Goal: Task Accomplishment & Management: Complete application form

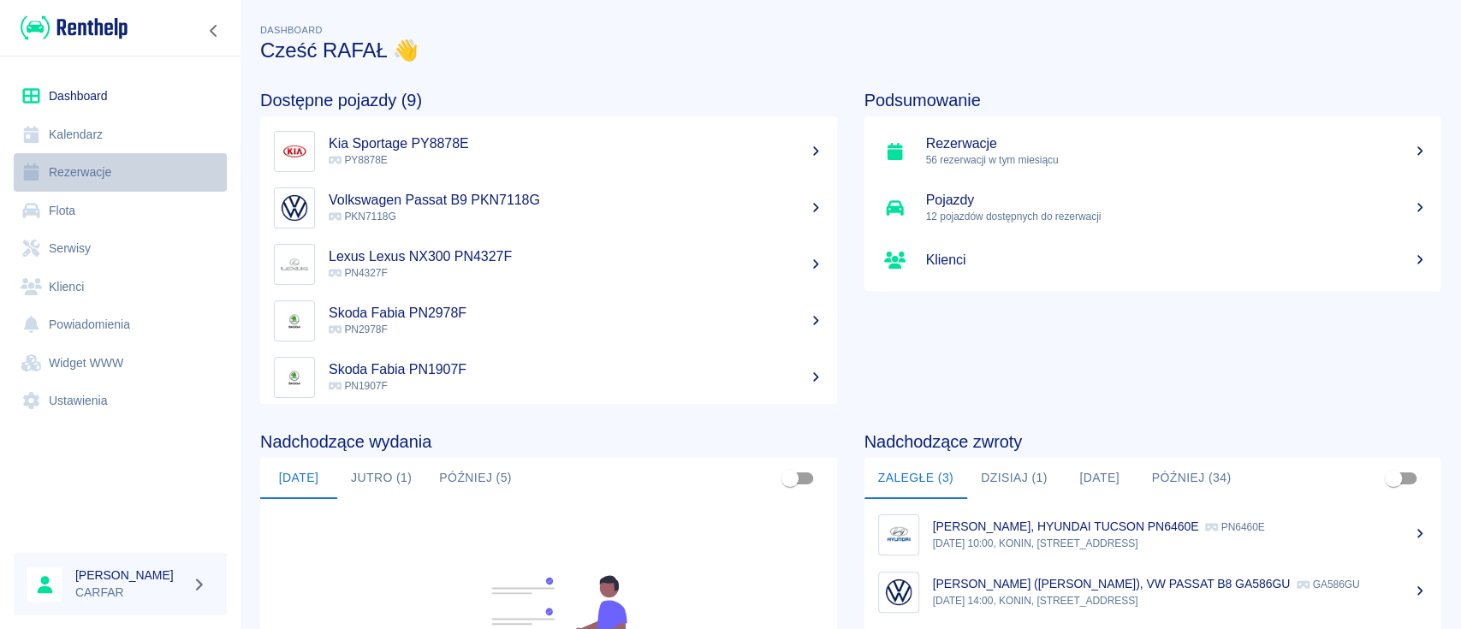
click at [125, 161] on link "Rezerwacje" at bounding box center [120, 172] width 213 height 39
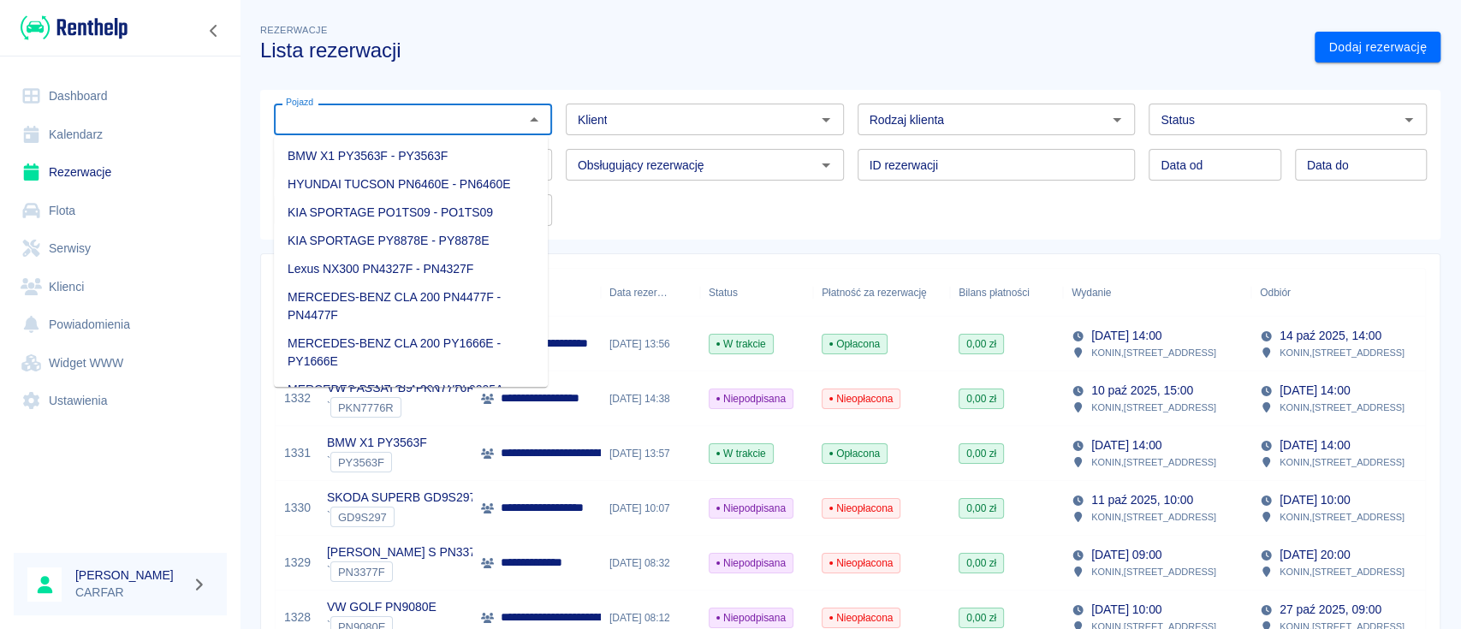
click at [464, 120] on input "Pojazd" at bounding box center [399, 119] width 240 height 21
click at [1372, 32] on link "Dodaj rezerwację" at bounding box center [1377, 48] width 126 height 32
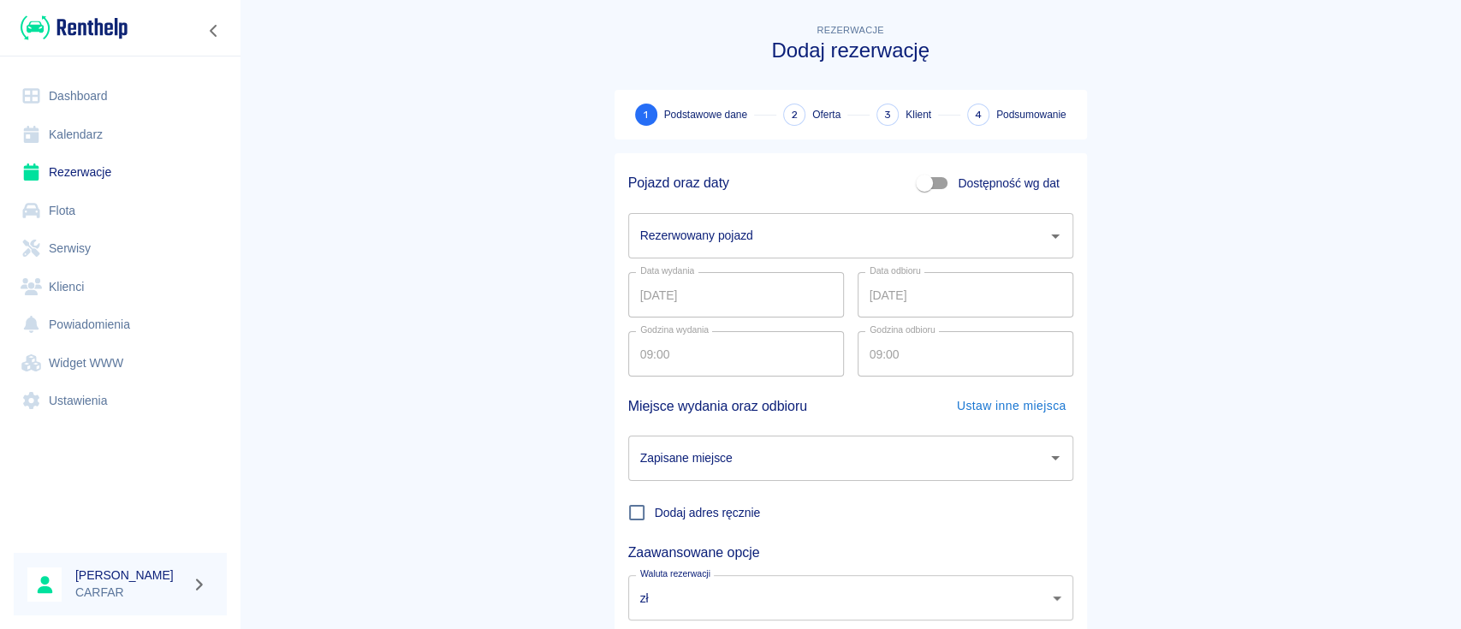
click at [695, 246] on input "Rezerwowany pojazd" at bounding box center [838, 236] width 404 height 30
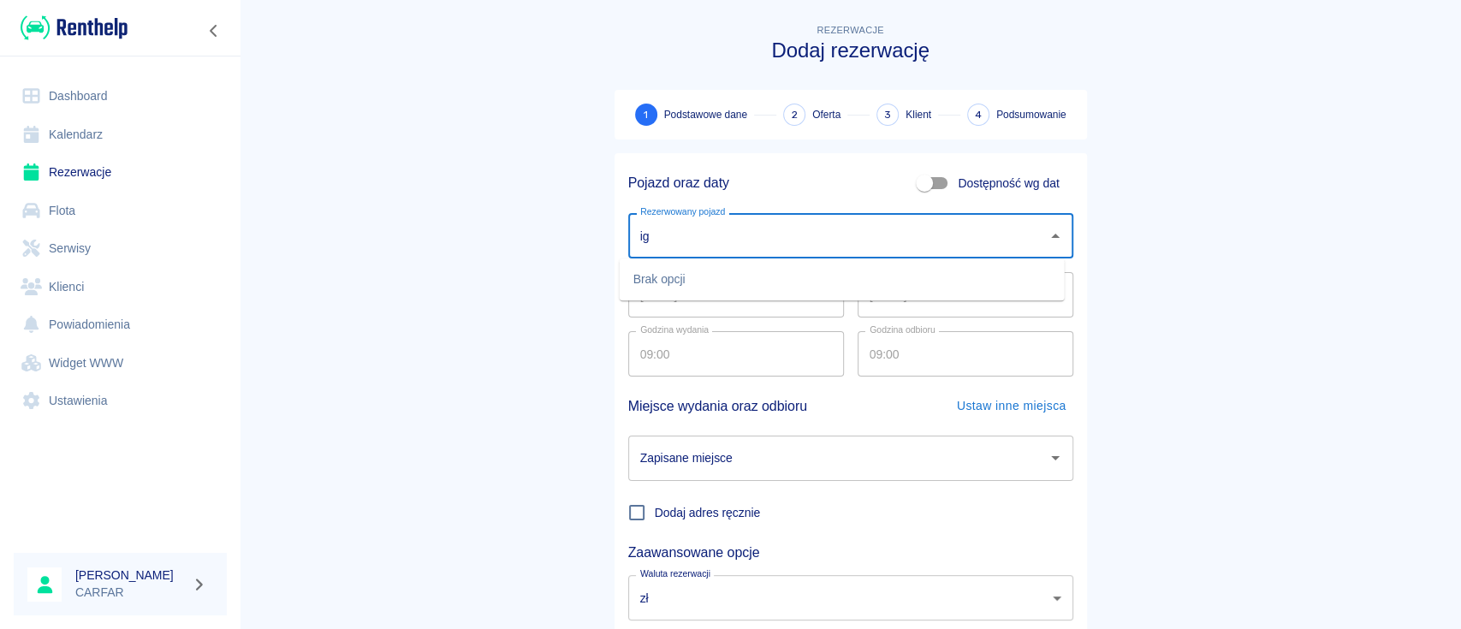
type input "i"
click at [732, 271] on li "VW GOLF PN9080E - PN9080E" at bounding box center [842, 279] width 445 height 28
type input "VW GOLF PN9080E - PN9080E"
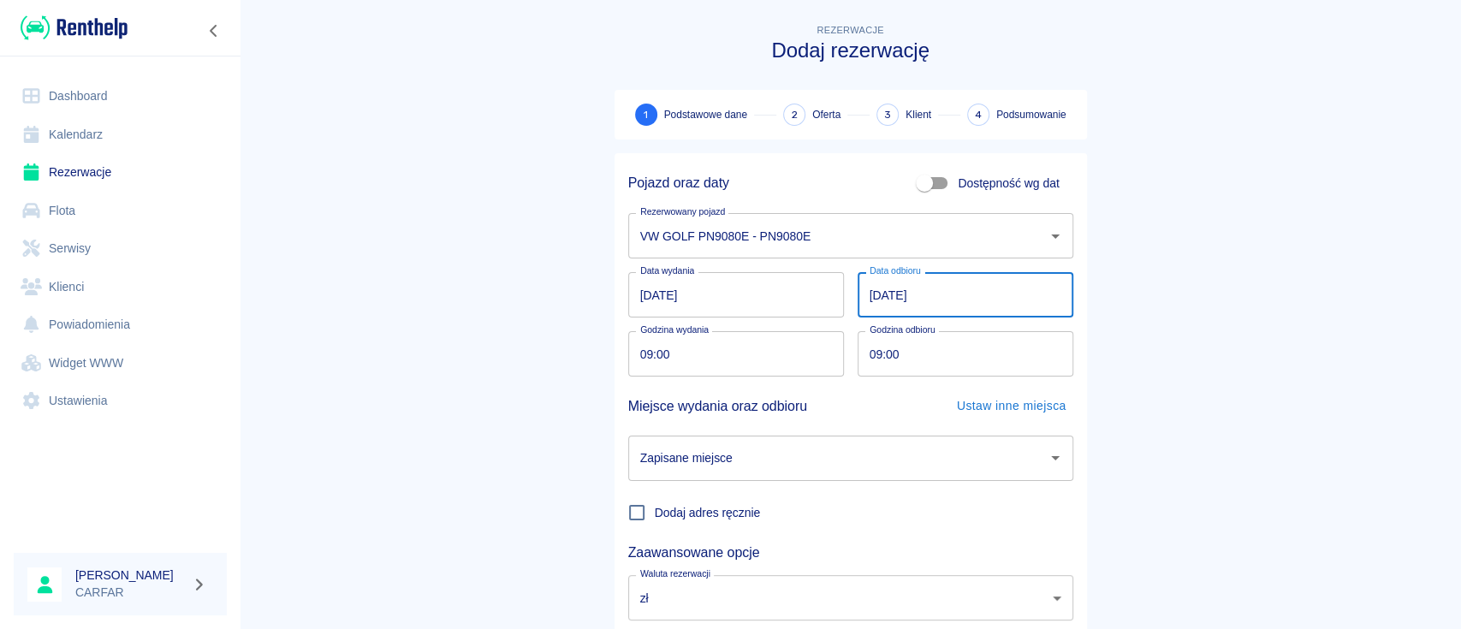
click at [951, 288] on input "[DATE]" at bounding box center [965, 294] width 216 height 45
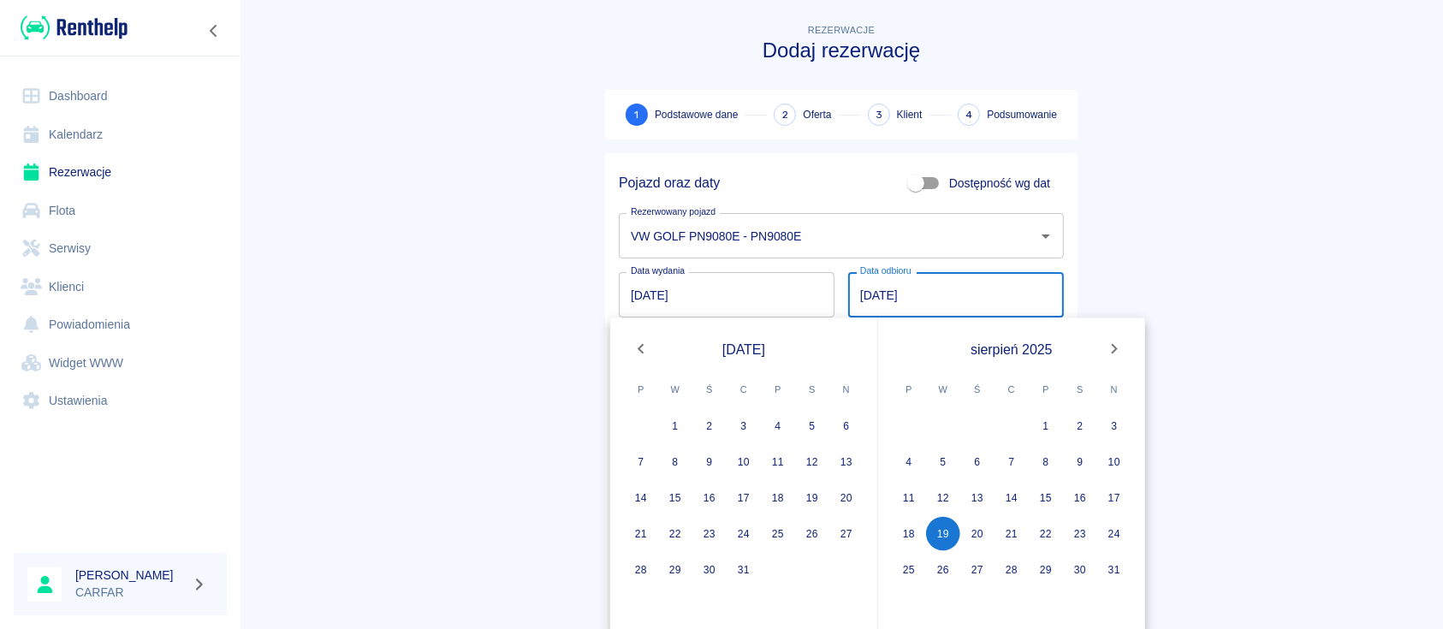
click at [1111, 351] on icon "Next month" at bounding box center [1114, 349] width 21 height 21
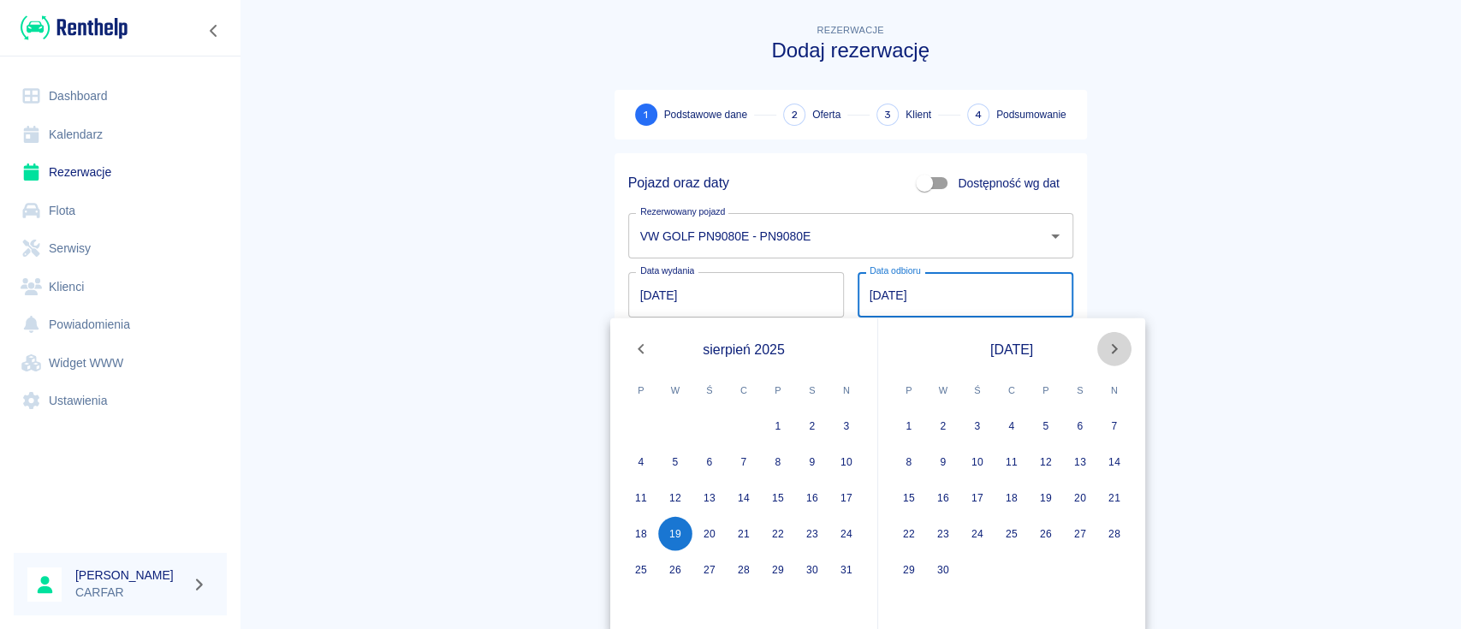
click at [1112, 351] on icon "Next month" at bounding box center [1114, 349] width 21 height 21
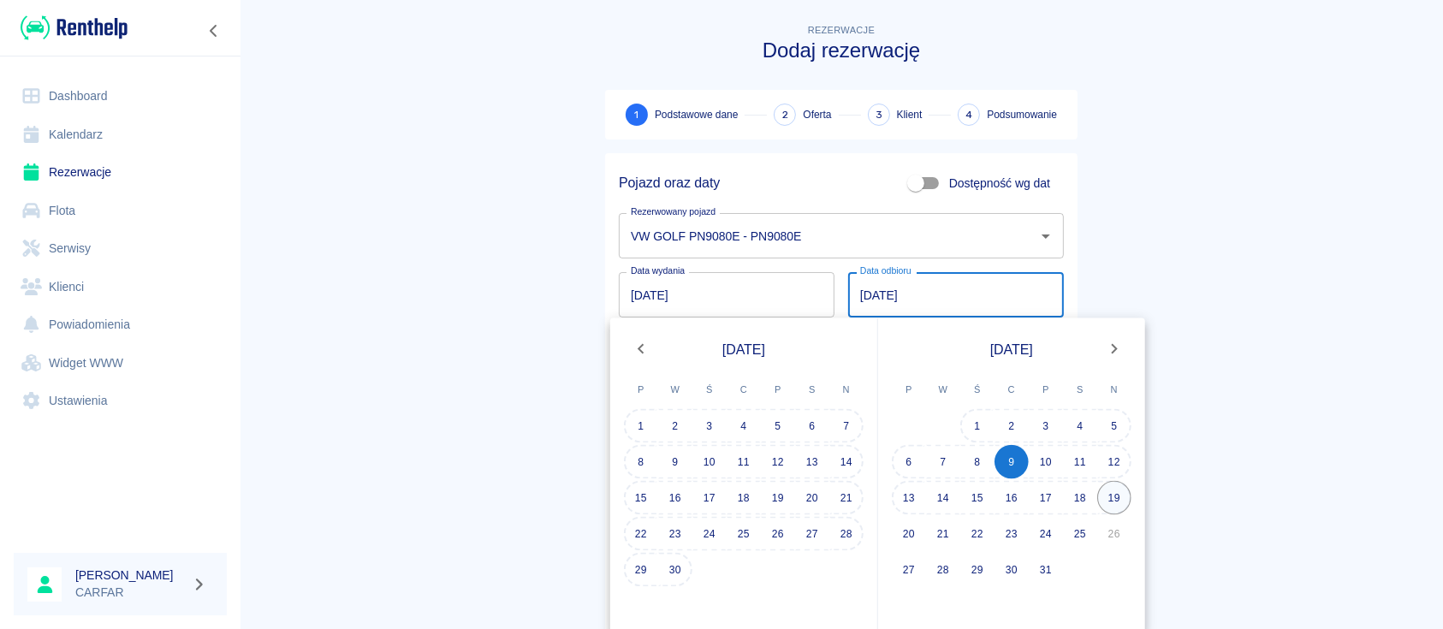
click at [1103, 496] on button "19" at bounding box center [1114, 498] width 34 height 34
type input "[DATE]"
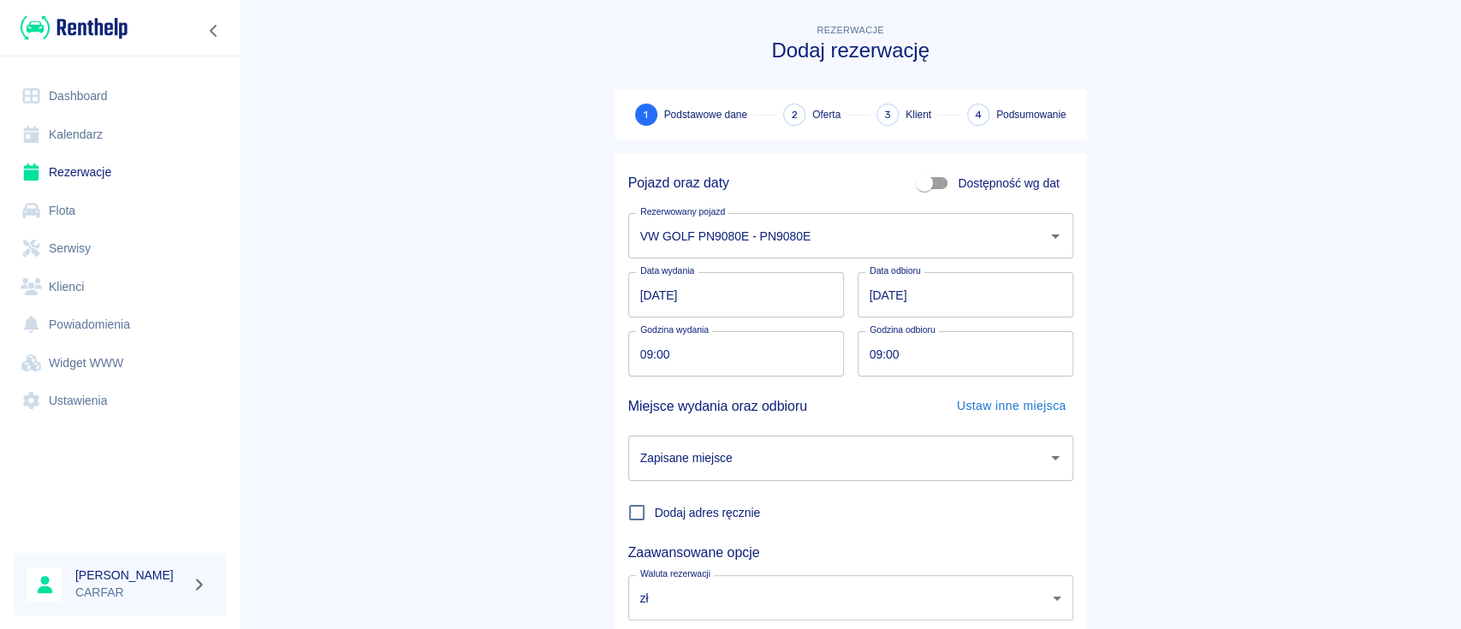
scroll to position [113, 0]
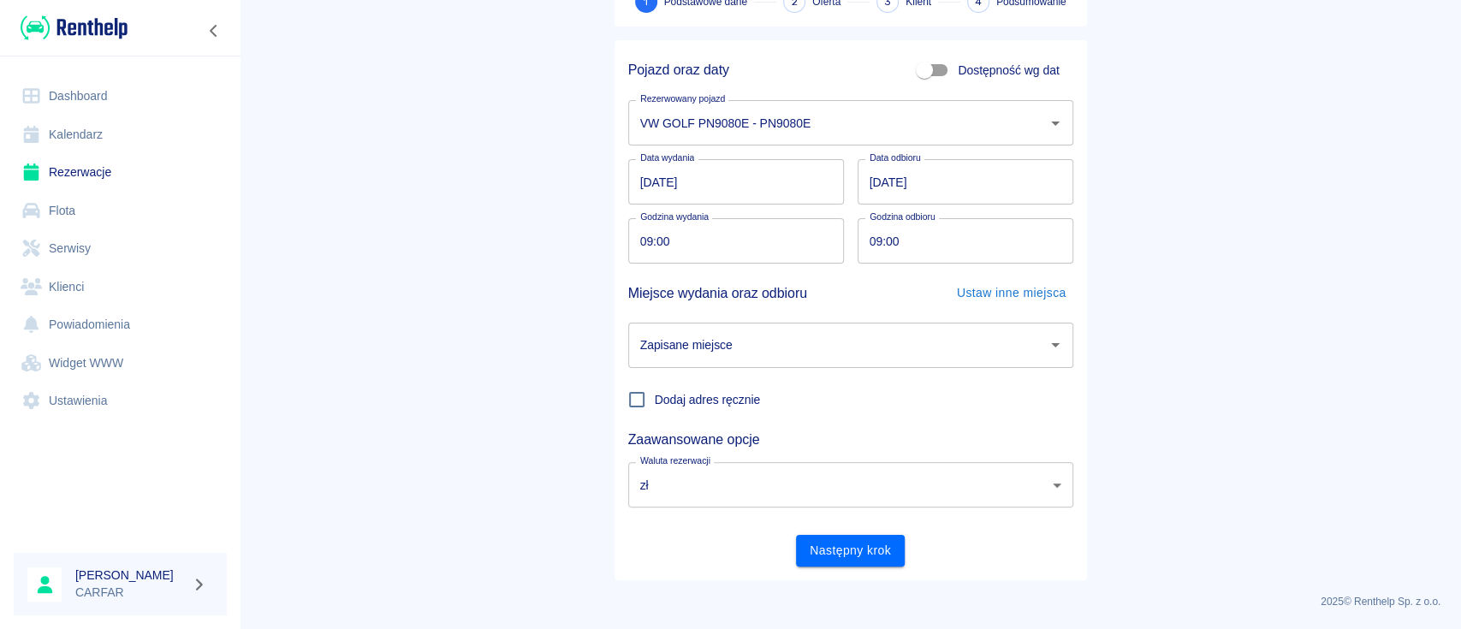
click at [763, 340] on input "Zapisane miejsce" at bounding box center [838, 345] width 404 height 30
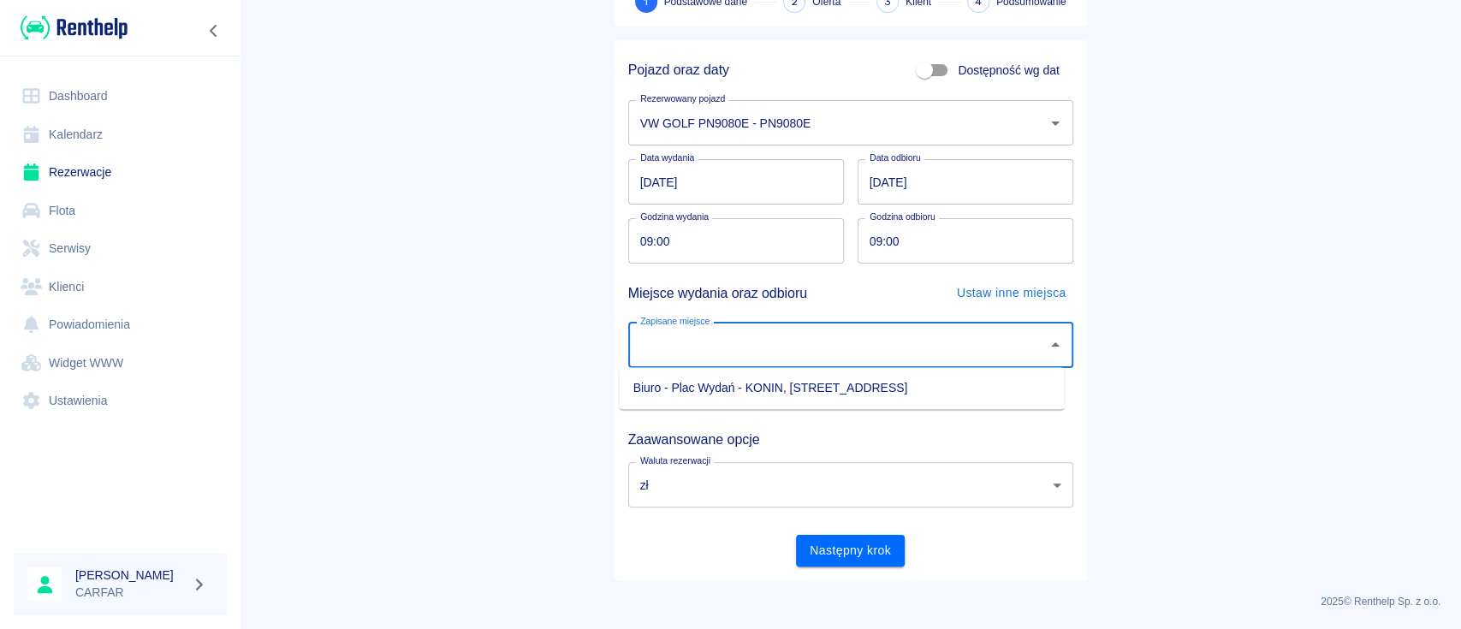
click at [768, 389] on li "Biuro - Plac Wydań - KONIN, [STREET_ADDRESS]" at bounding box center [842, 388] width 445 height 28
type input "Biuro - Plac Wydań - KONIN, [STREET_ADDRESS]"
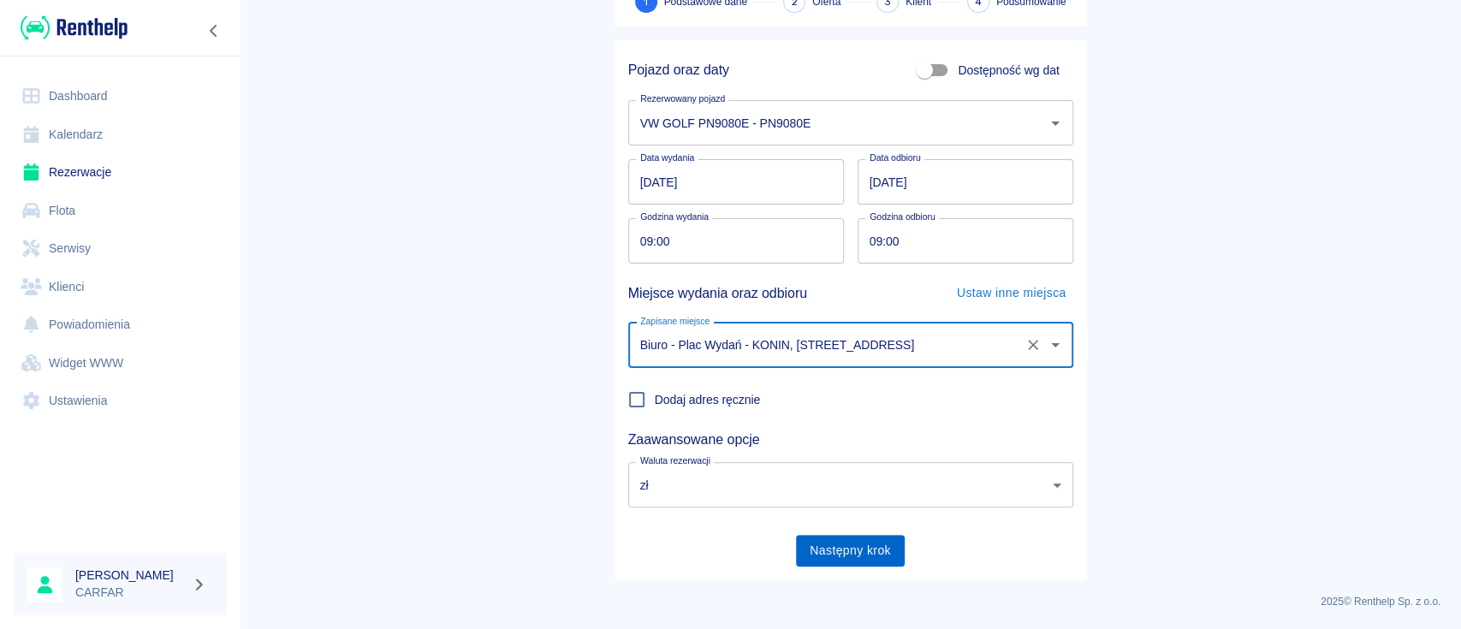
click at [842, 559] on button "Następny krok" at bounding box center [850, 551] width 109 height 32
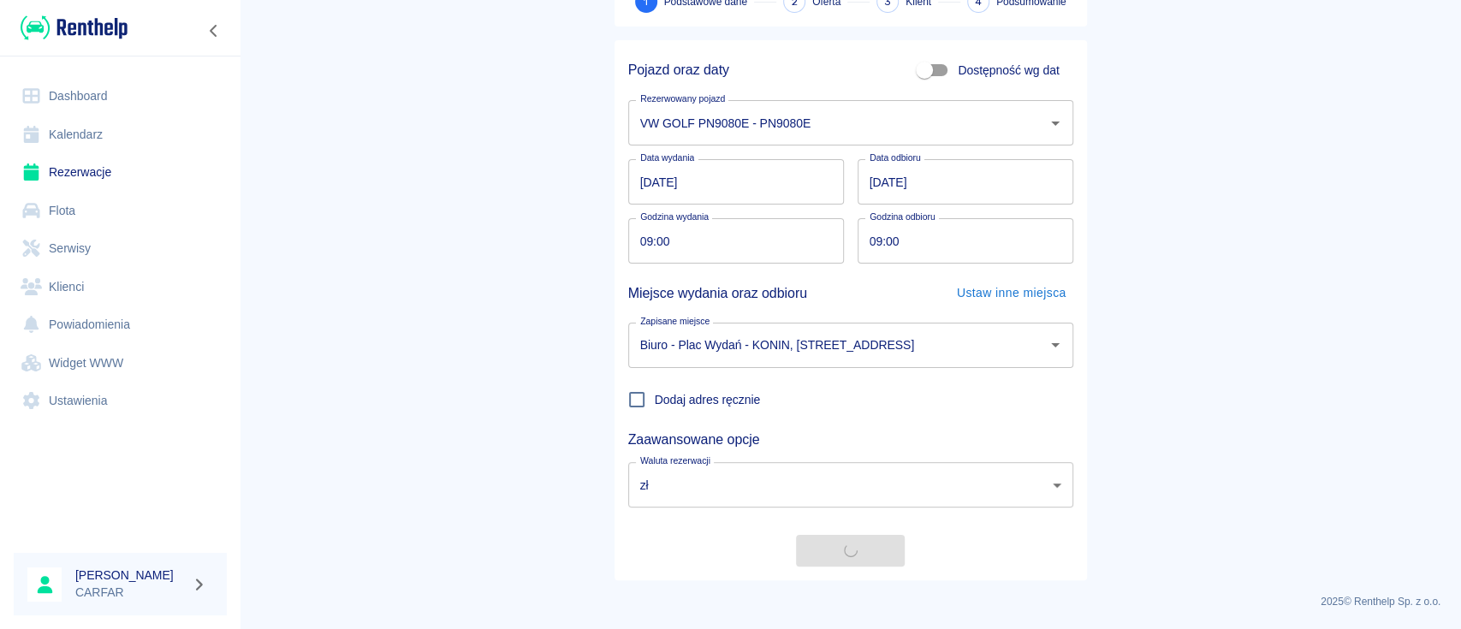
scroll to position [0, 0]
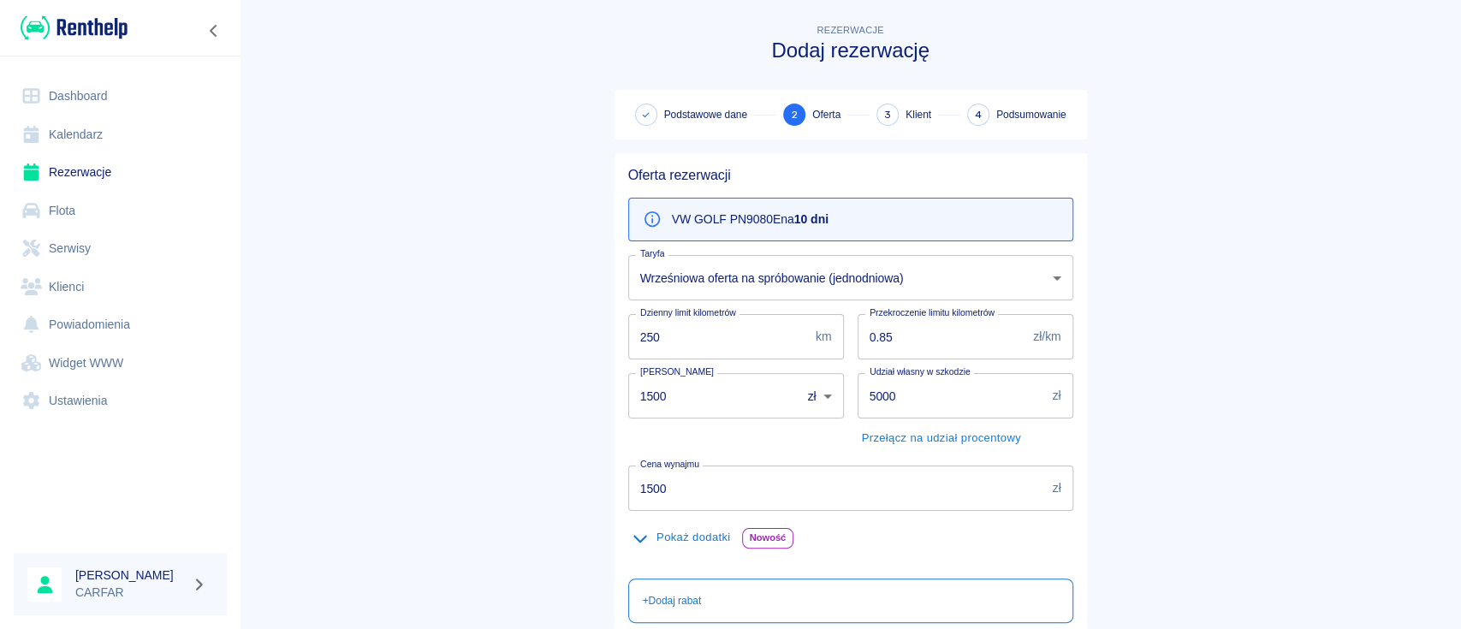
click at [639, 540] on icon "button" at bounding box center [641, 538] width 20 height 15
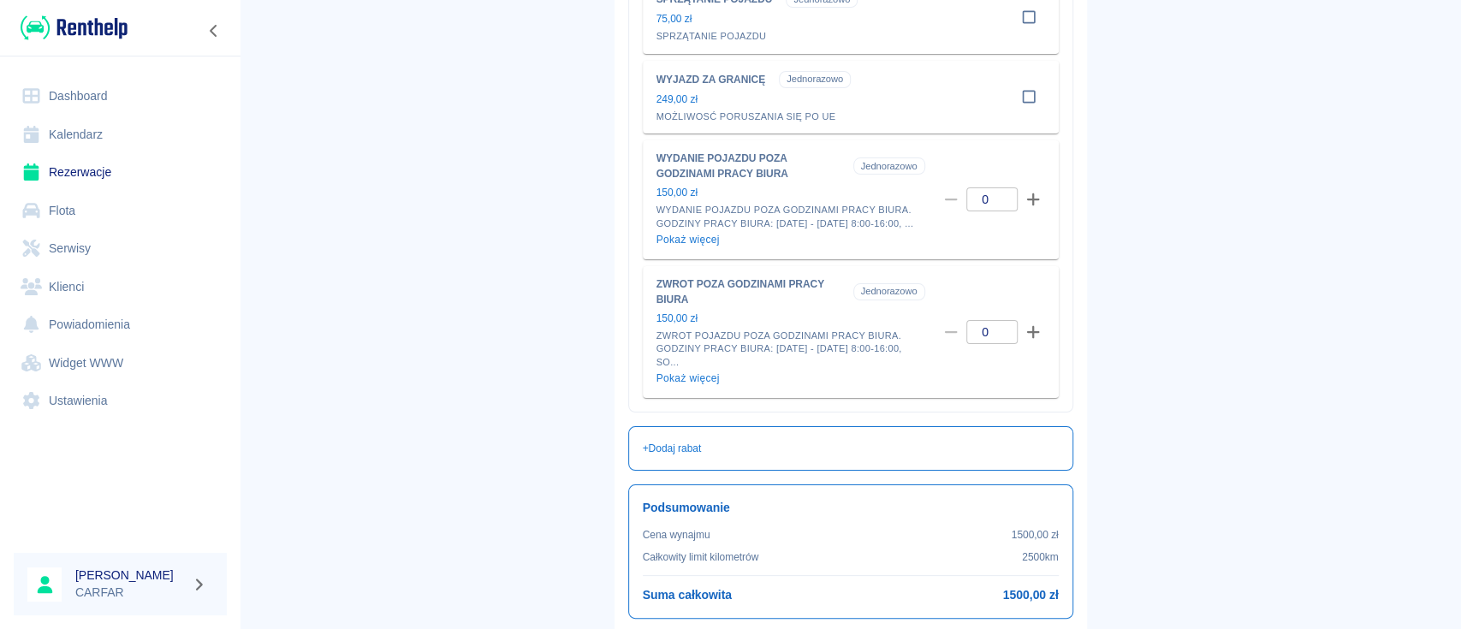
scroll to position [828, 0]
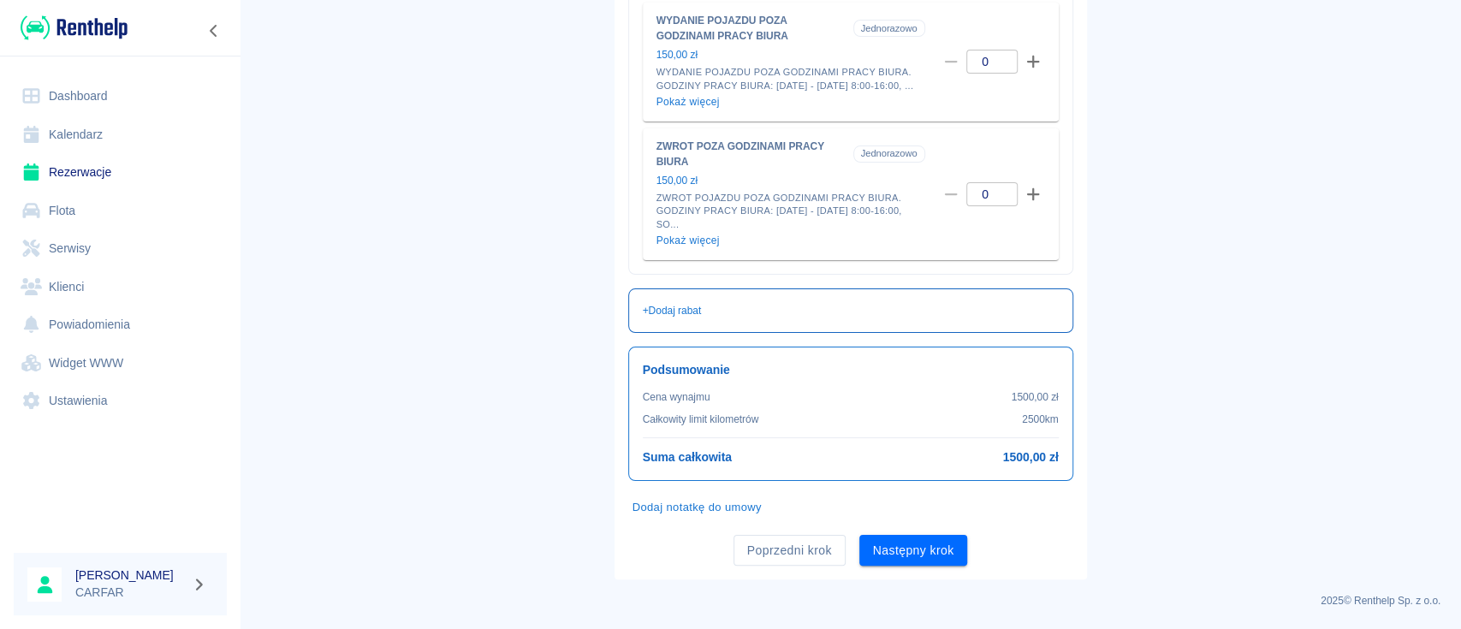
click at [685, 311] on p "+ Dodaj rabat" at bounding box center [672, 310] width 59 height 15
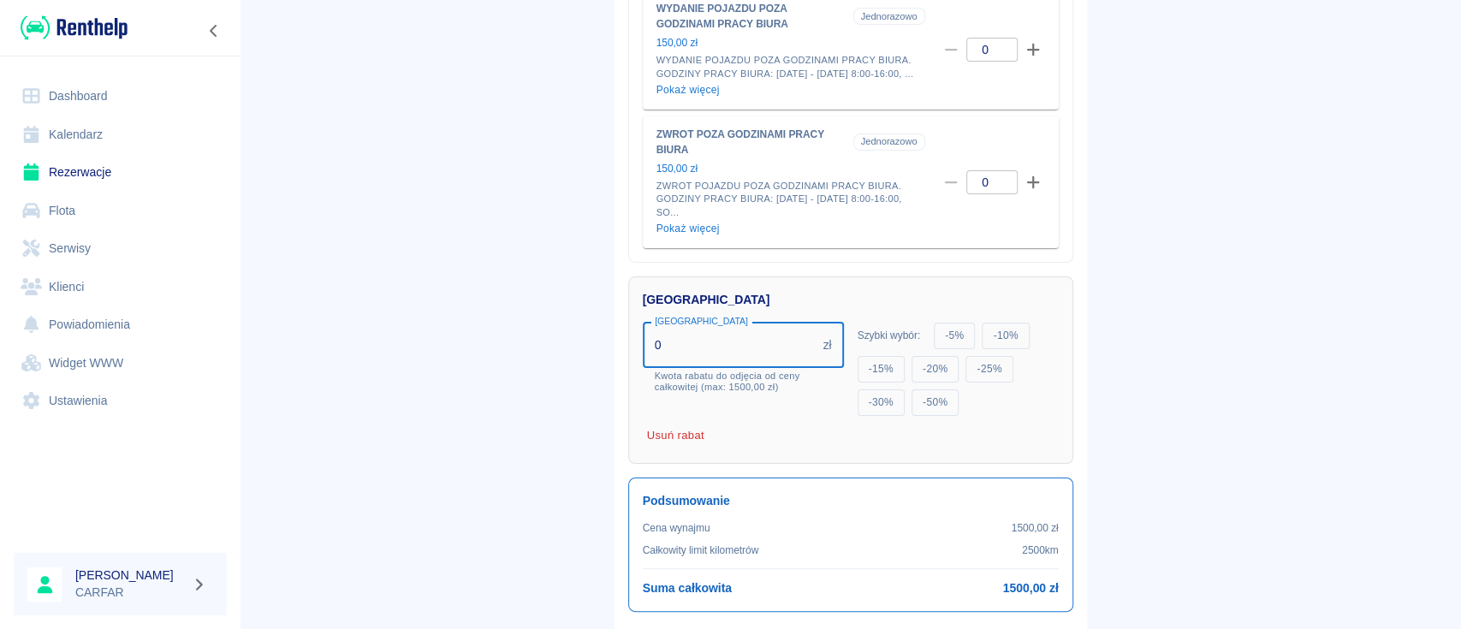
drag, startPoint x: 683, startPoint y: 360, endPoint x: 476, endPoint y: 353, distance: 207.2
type input "200"
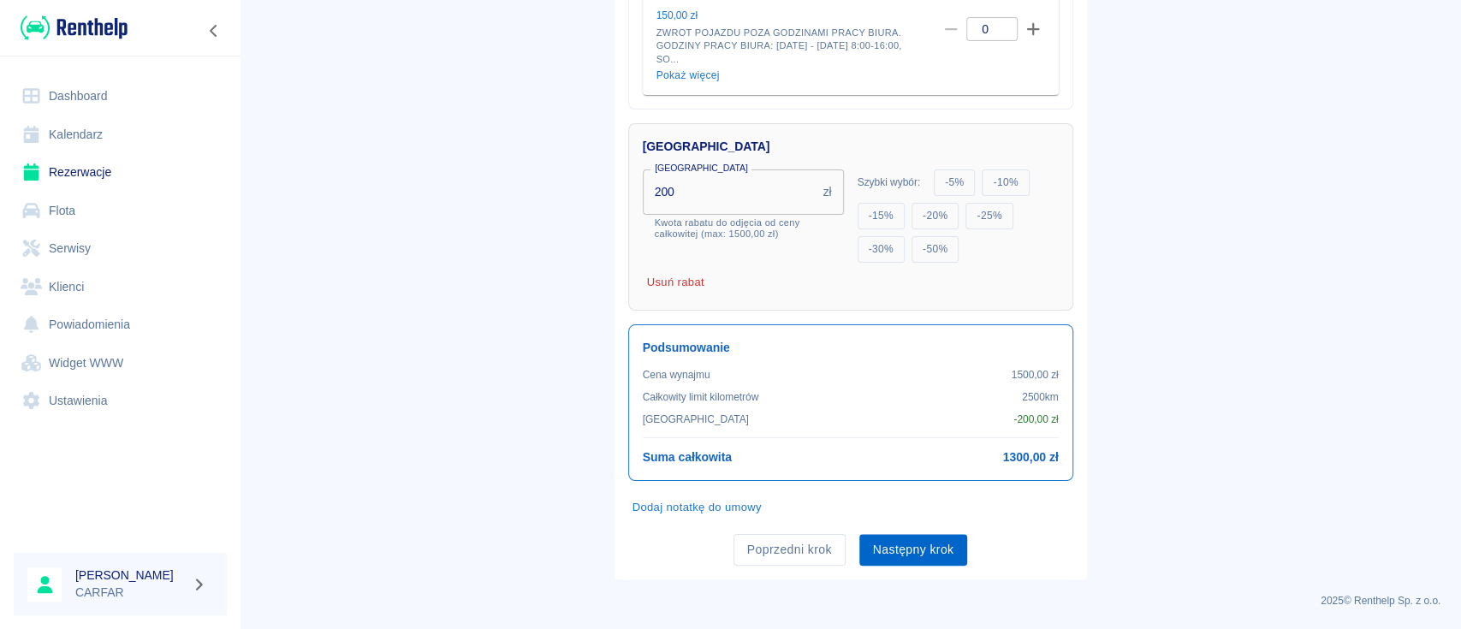
click at [928, 548] on button "Następny krok" at bounding box center [913, 550] width 109 height 32
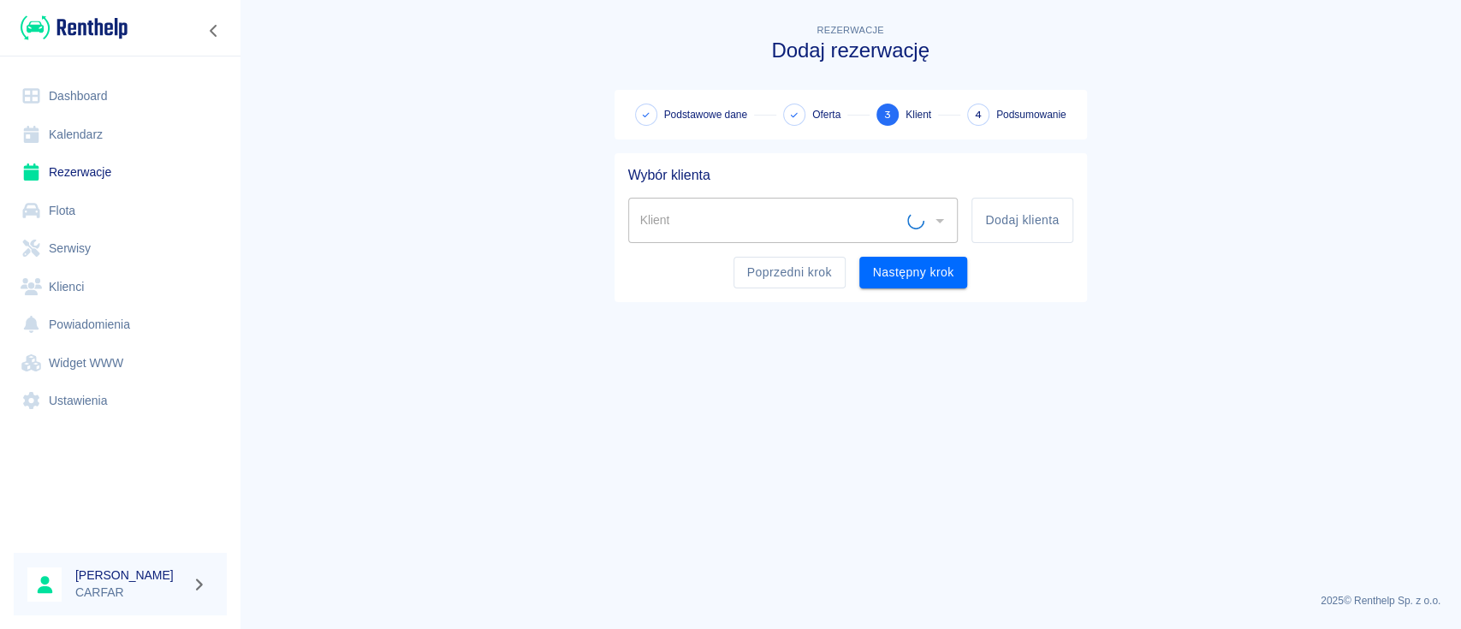
scroll to position [0, 0]
click at [937, 219] on icon "Otwórz" at bounding box center [939, 221] width 9 height 4
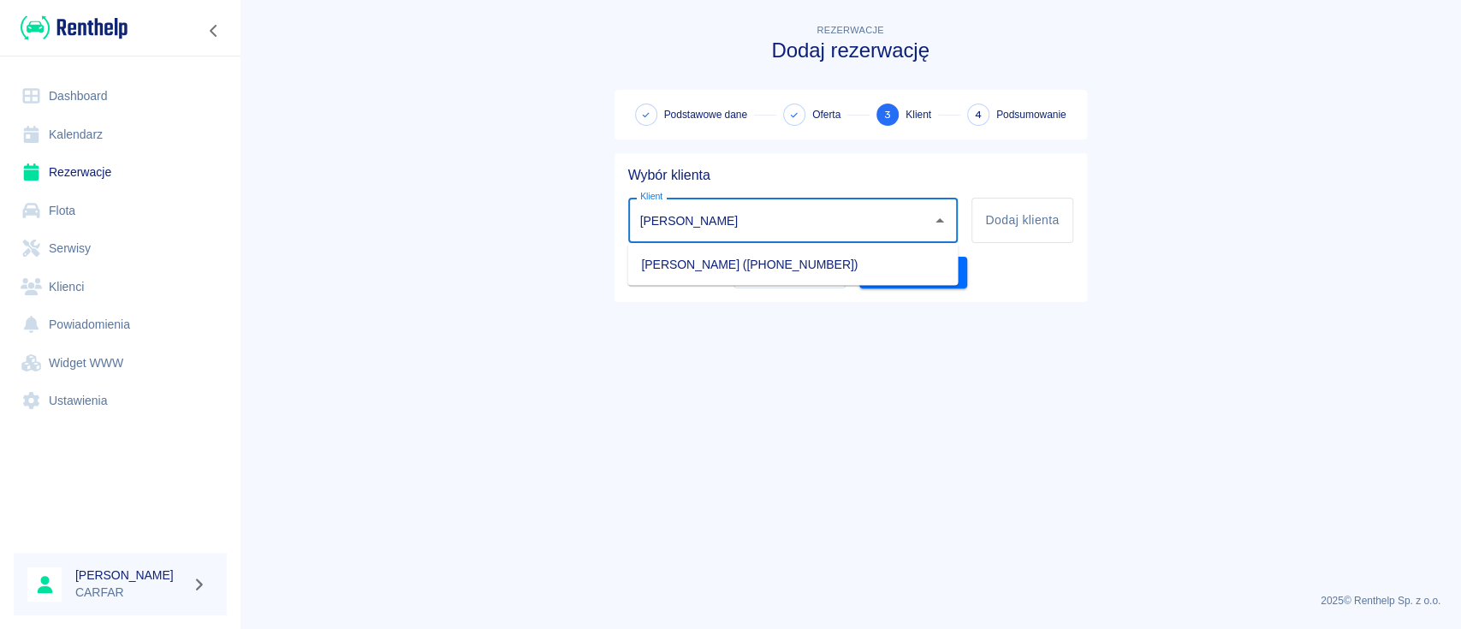
click at [865, 267] on li "[PERSON_NAME] ([PHONE_NUMBER])" at bounding box center [792, 264] width 330 height 28
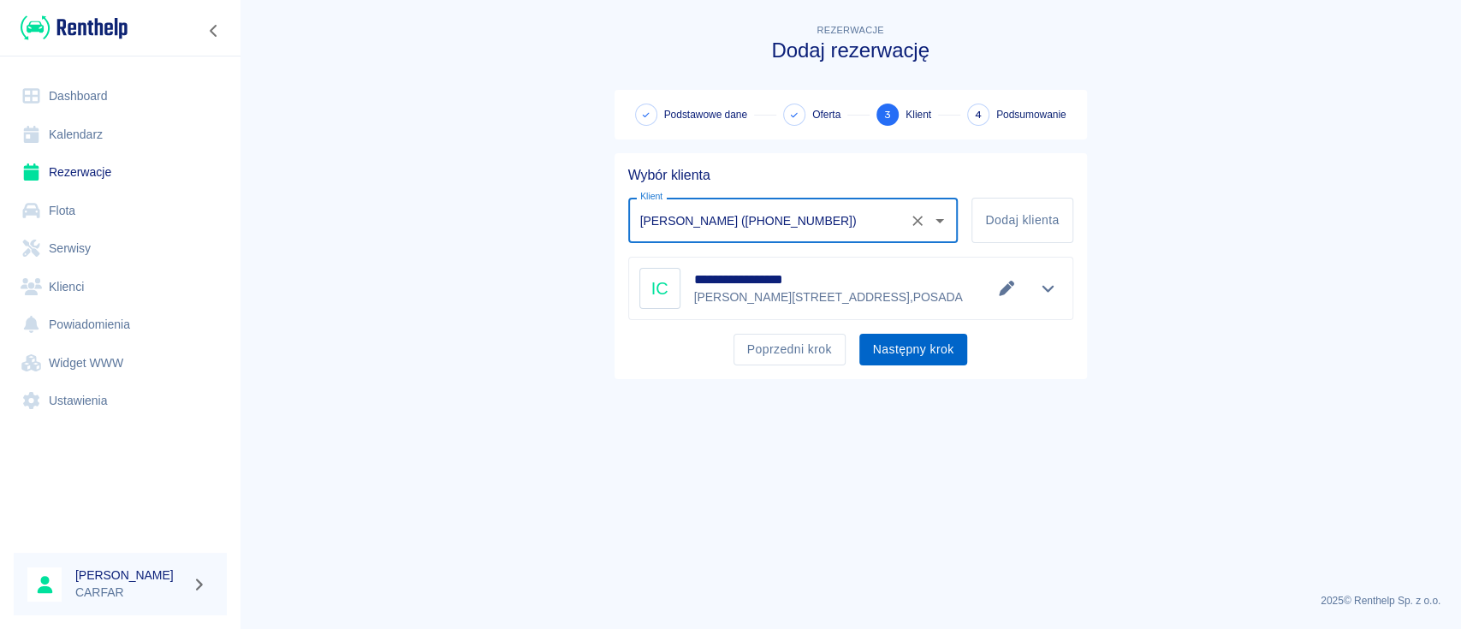
type input "[PERSON_NAME] ([PHONE_NUMBER])"
click at [941, 354] on button "Następny krok" at bounding box center [913, 350] width 109 height 32
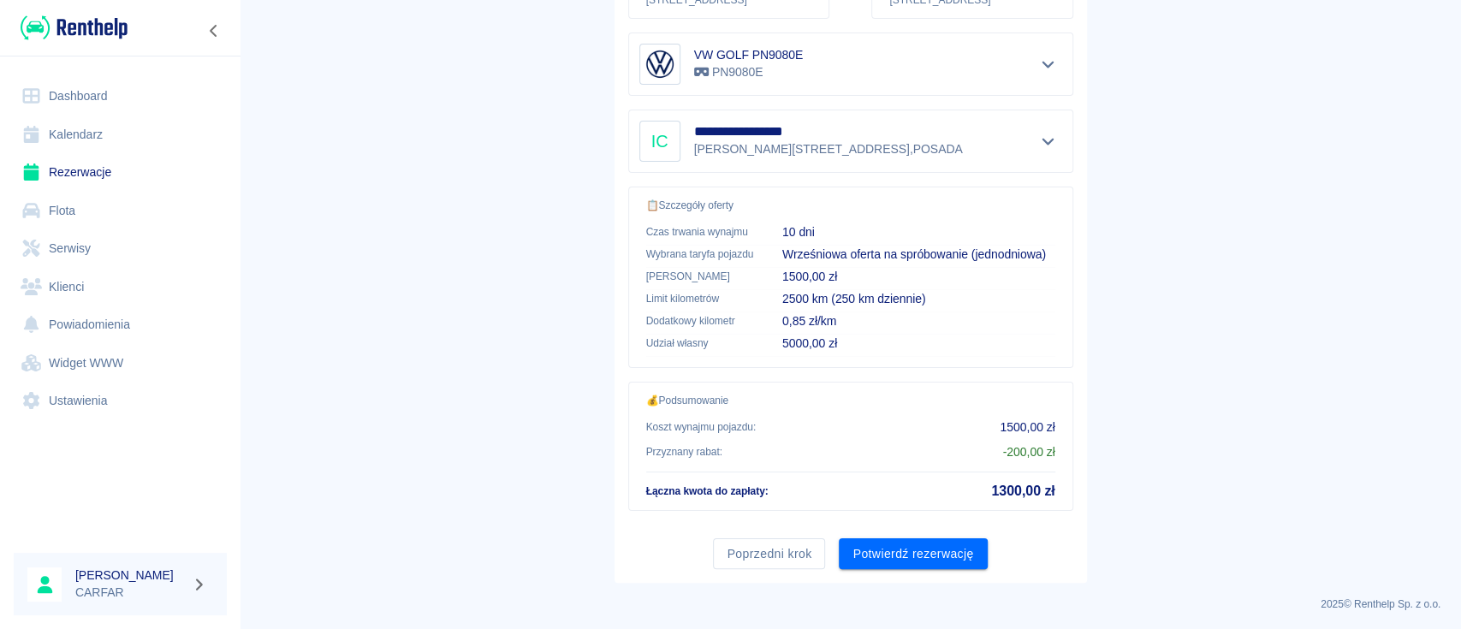
scroll to position [317, 0]
click at [932, 554] on button "Potwierdź rezerwację" at bounding box center [913, 553] width 148 height 32
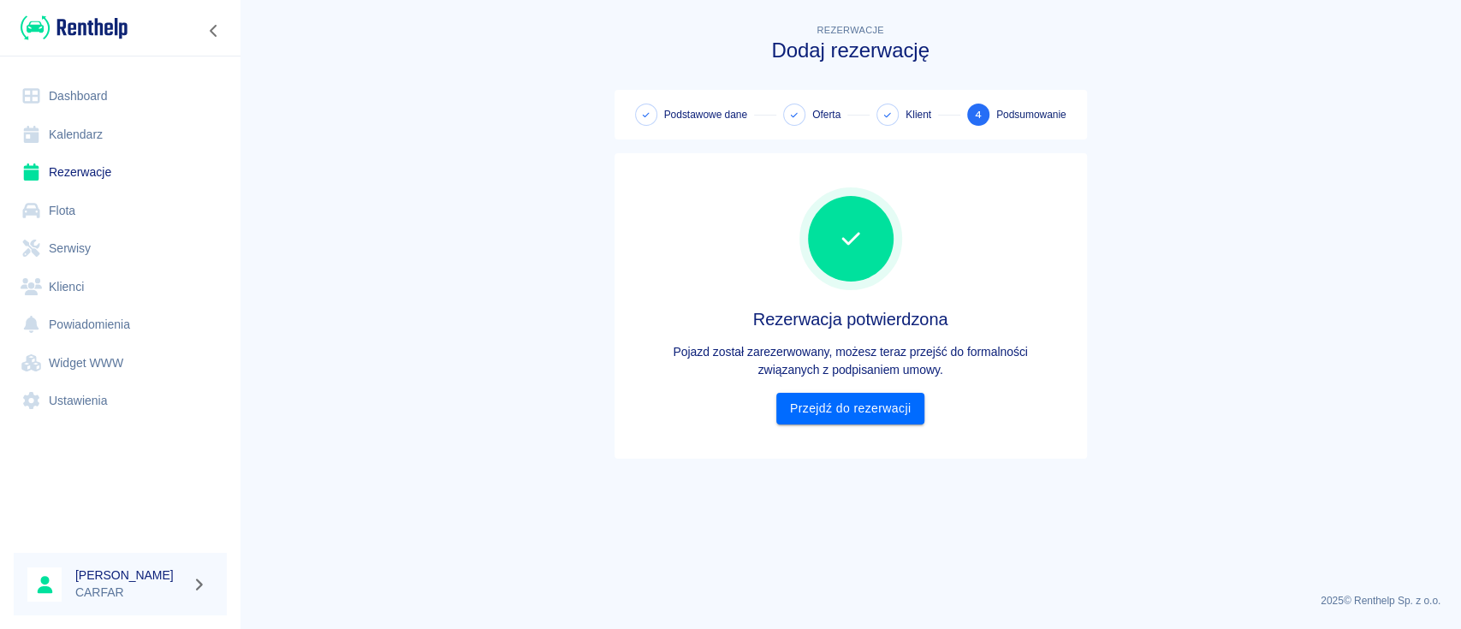
scroll to position [0, 0]
click at [859, 393] on link "Przejdź do rezerwacji" at bounding box center [850, 409] width 148 height 32
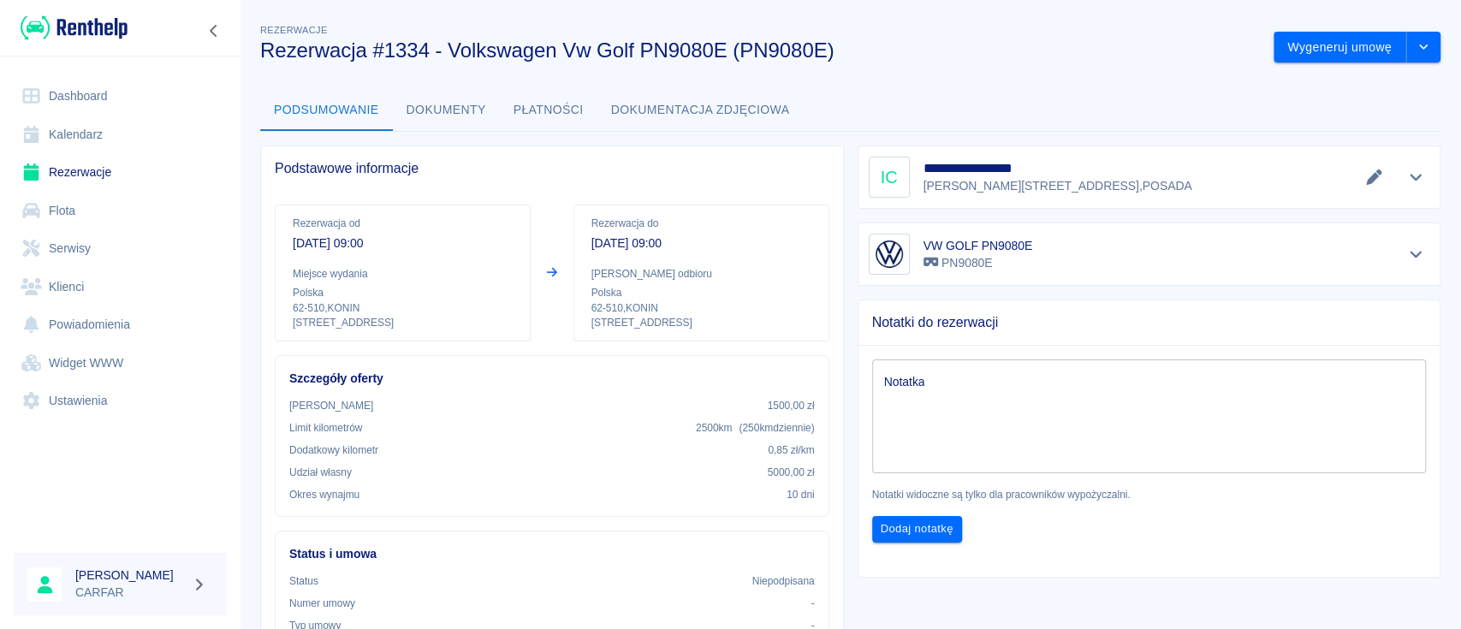
click at [1364, 175] on icon "Edytuj dane" at bounding box center [1374, 176] width 20 height 15
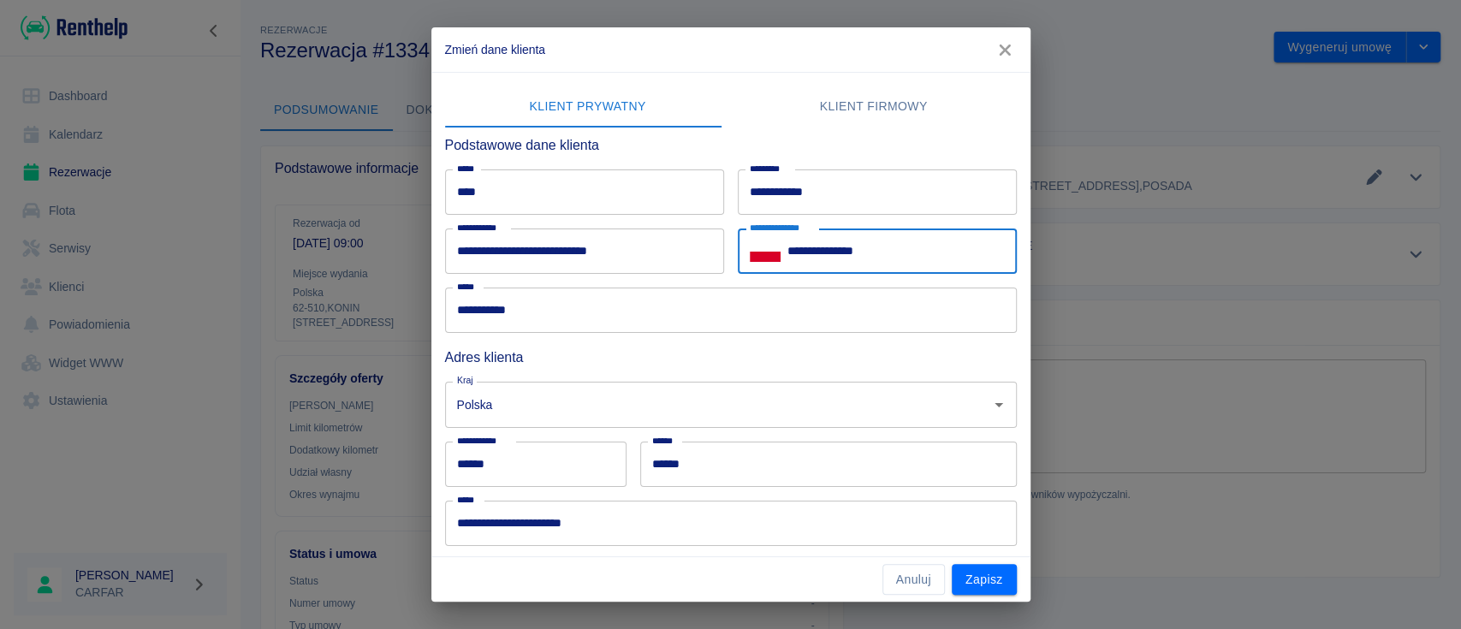
drag, startPoint x: 892, startPoint y: 248, endPoint x: 802, endPoint y: 256, distance: 90.2
click at [802, 256] on input "**********" at bounding box center [901, 250] width 229 height 45
type input "**********"
click at [869, 359] on h6 "Adres klienta" at bounding box center [731, 357] width 572 height 21
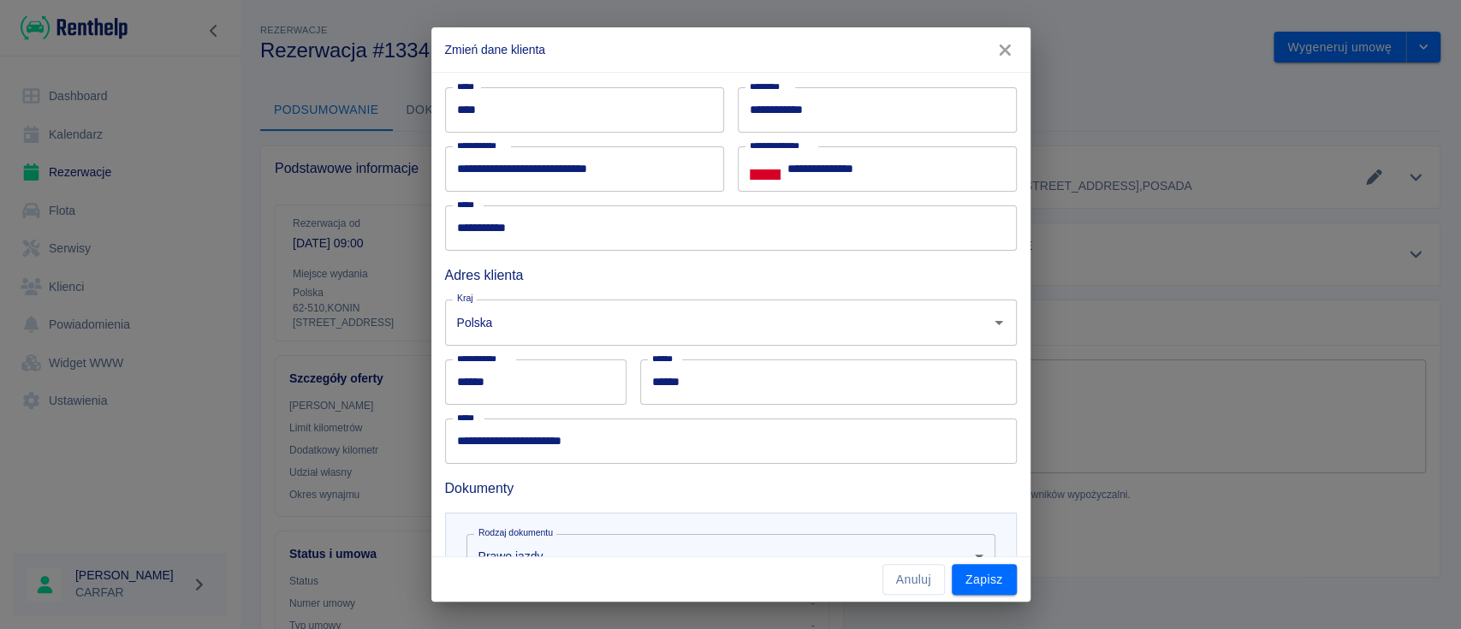
scroll to position [114, 0]
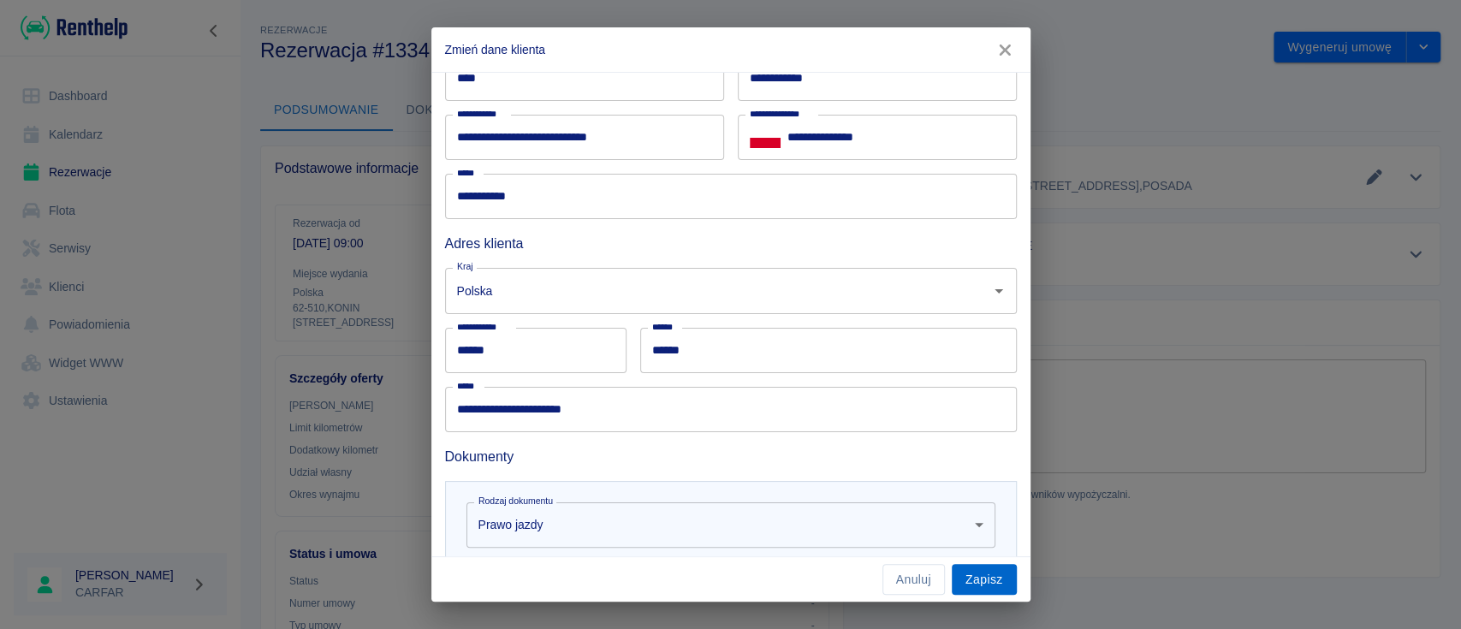
click at [983, 585] on button "Zapisz" at bounding box center [984, 580] width 65 height 32
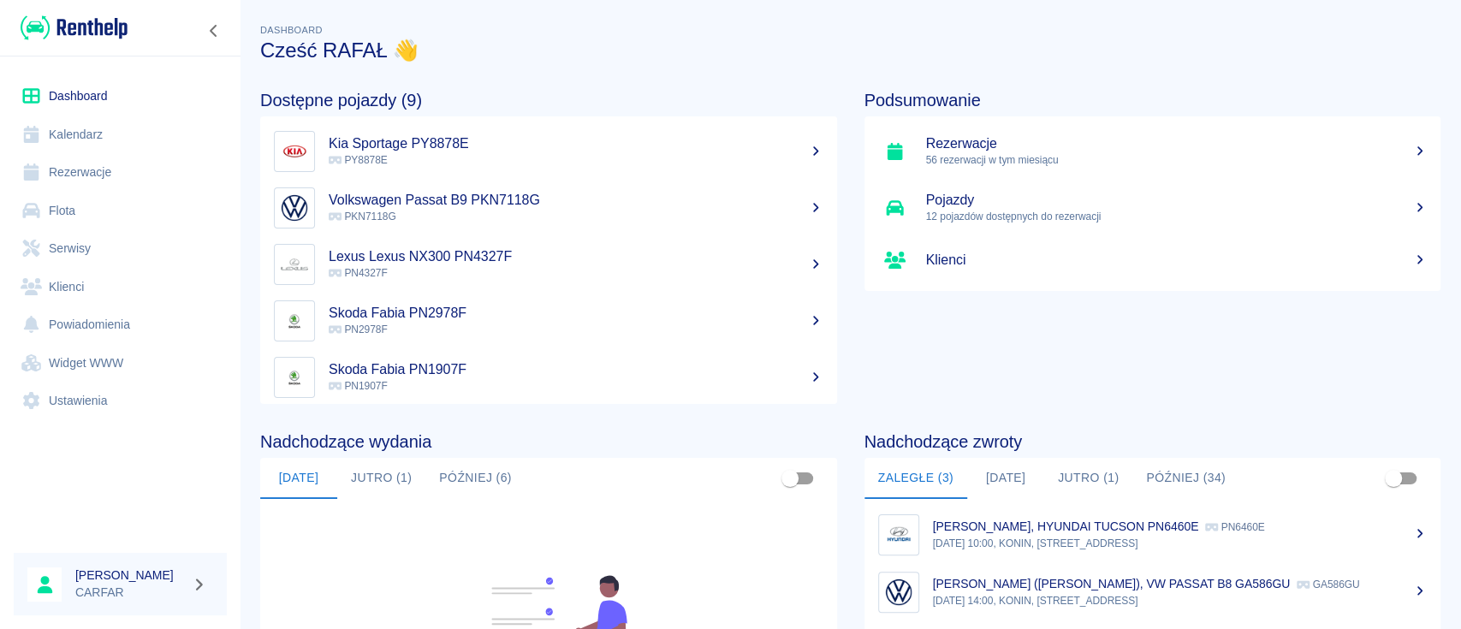
click at [89, 171] on link "Rezerwacje" at bounding box center [120, 172] width 213 height 39
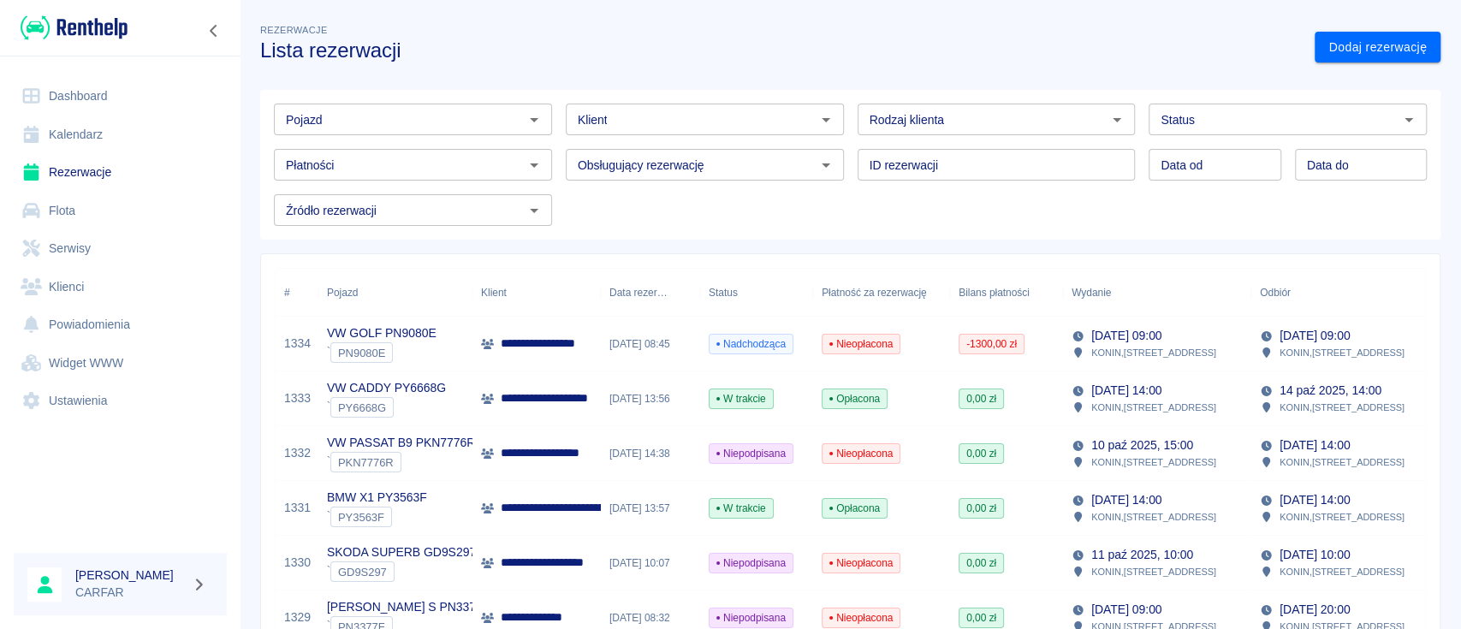
click at [551, 337] on p "**********" at bounding box center [564, 344] width 127 height 18
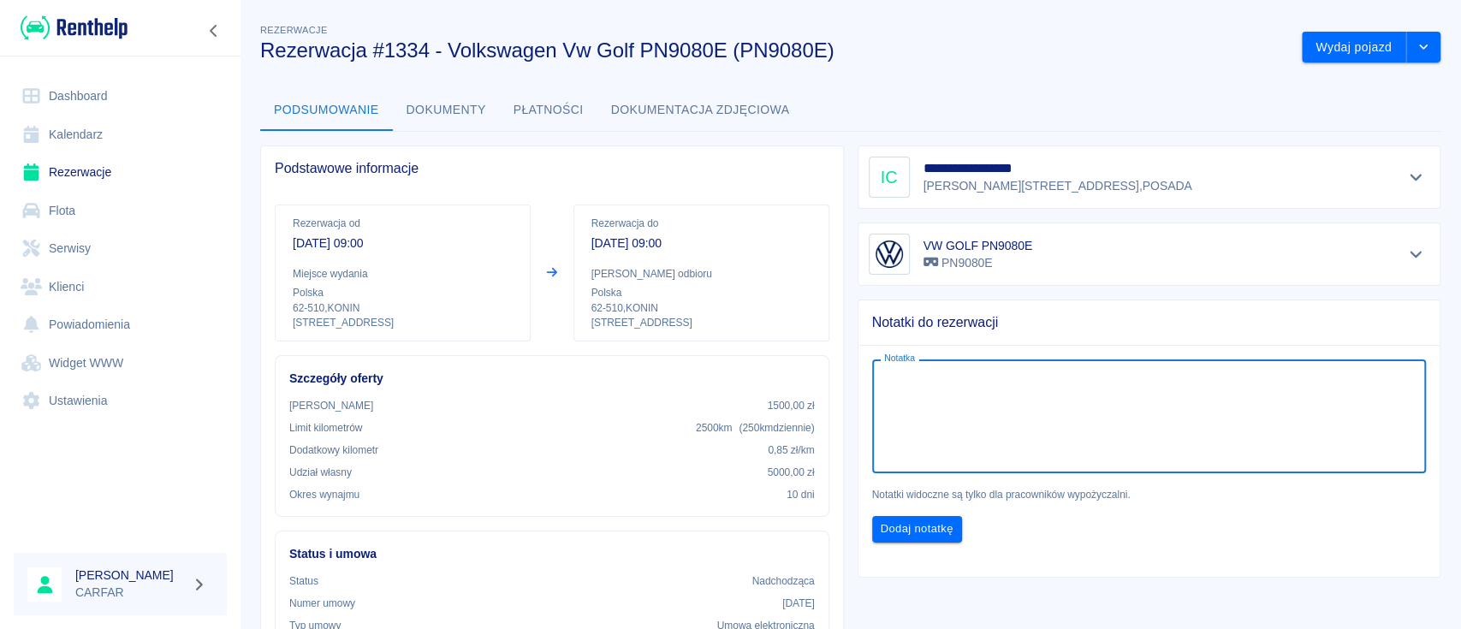
click at [1038, 406] on textarea "Notatka" at bounding box center [1149, 417] width 531 height 86
type textarea "KONRAD FYDA PESEL 02252306697"
click at [1258, 575] on div "Notatka KONRAD FYDA PESEL 02252306697 x Notatka Notatki widoczne są tylko dla p…" at bounding box center [1149, 454] width 582 height 245
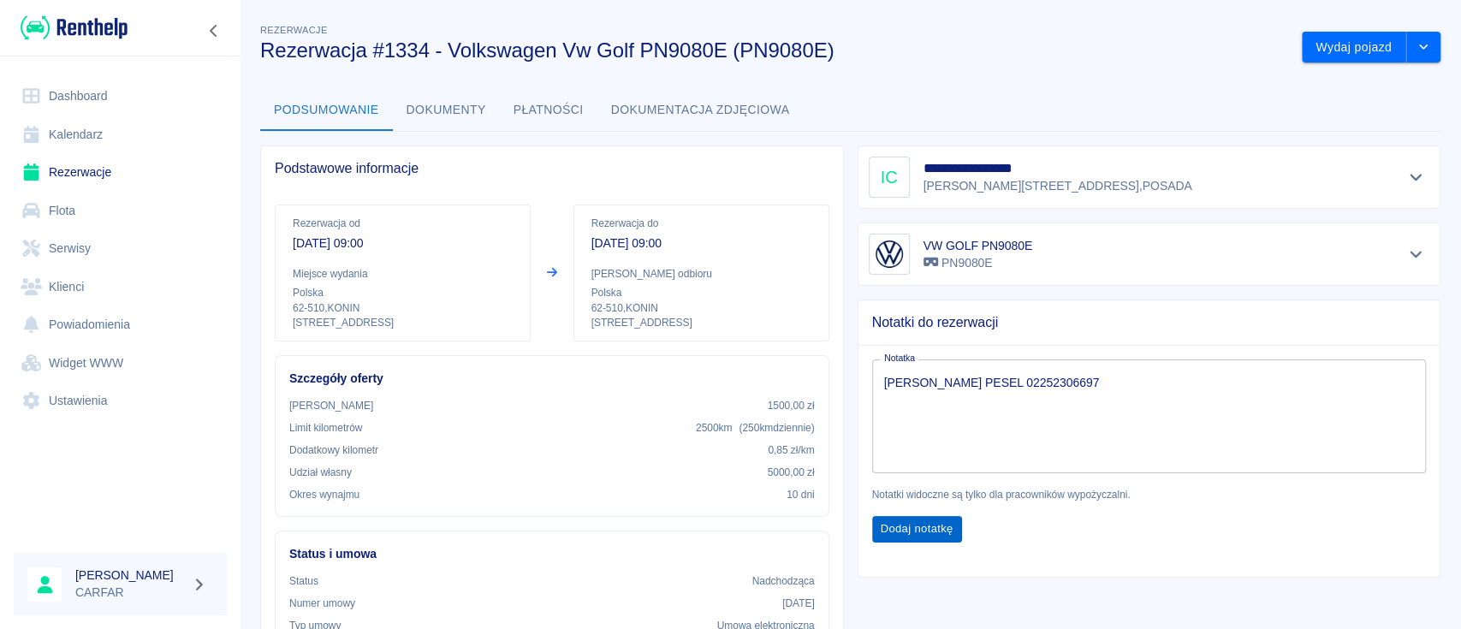
click at [906, 530] on button "Dodaj notatkę" at bounding box center [917, 529] width 90 height 27
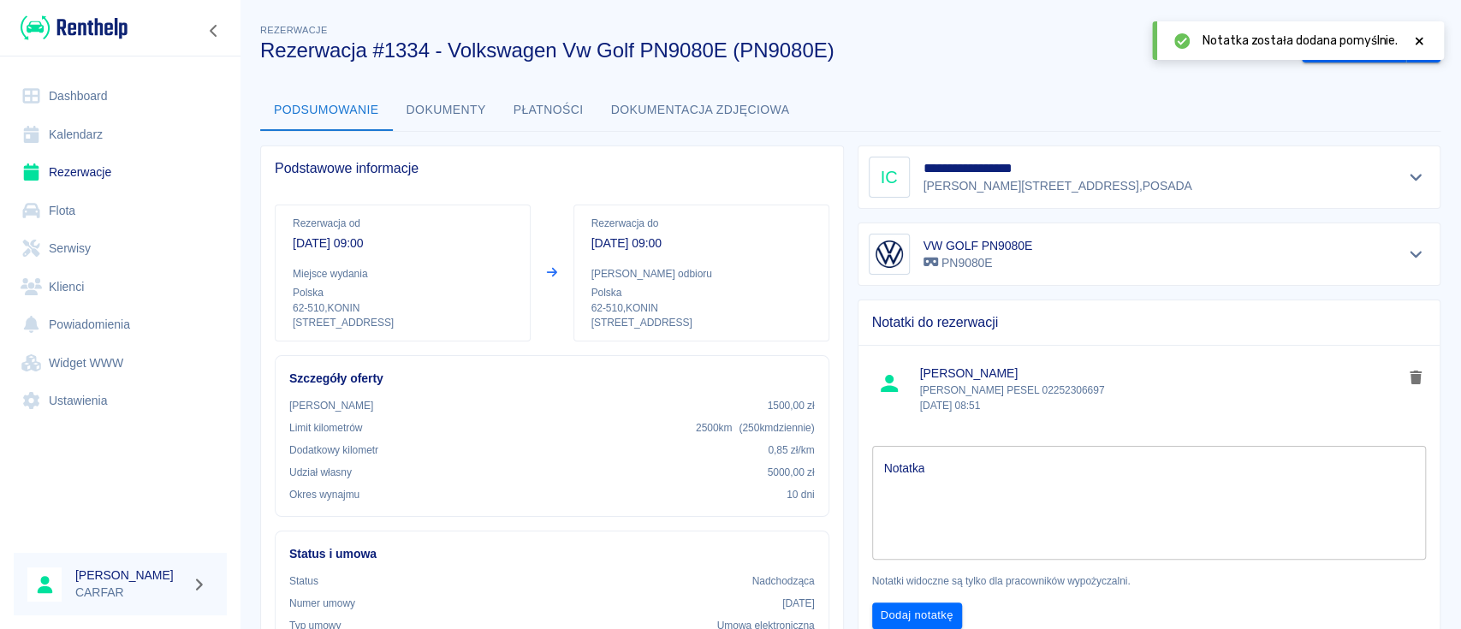
click at [1420, 44] on icon at bounding box center [1418, 41] width 15 height 12
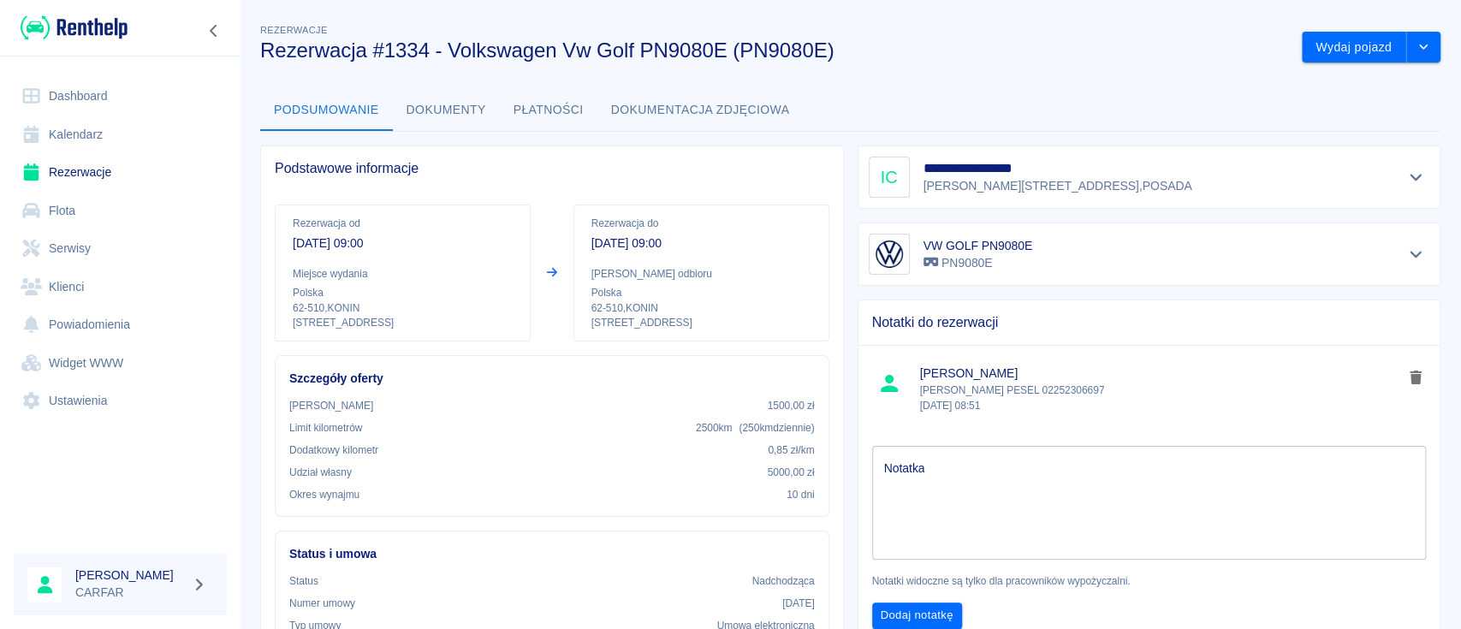
click at [68, 104] on link "Dashboard" at bounding box center [120, 96] width 213 height 39
